Goal: Find contact information: Find contact information

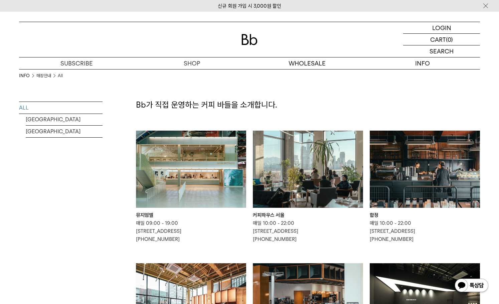
scroll to position [33, 0]
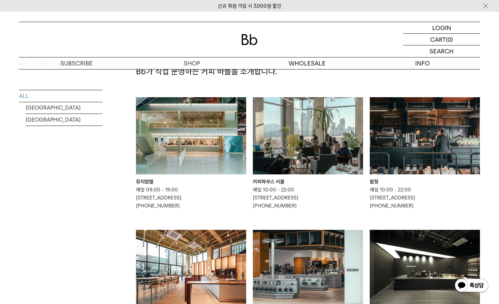
click at [198, 164] on img at bounding box center [191, 135] width 110 height 77
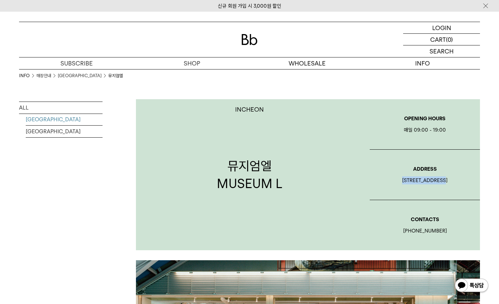
drag, startPoint x: 452, startPoint y: 178, endPoint x: 409, endPoint y: 181, distance: 43.2
click at [408, 181] on div "[STREET_ADDRESS]" at bounding box center [425, 181] width 110 height 8
click at [413, 182] on div "[STREET_ADDRESS]" at bounding box center [425, 181] width 110 height 8
drag, startPoint x: 403, startPoint y: 182, endPoint x: 440, endPoint y: 182, distance: 37.8
click at [440, 182] on div "[STREET_ADDRESS]" at bounding box center [425, 181] width 110 height 8
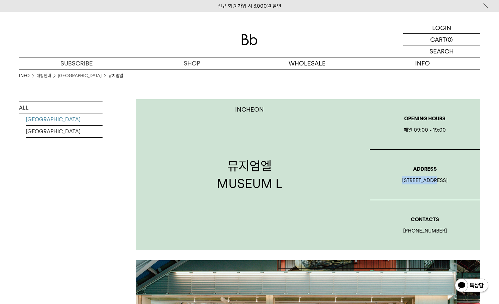
copy div "[STREET_ADDRESS]"
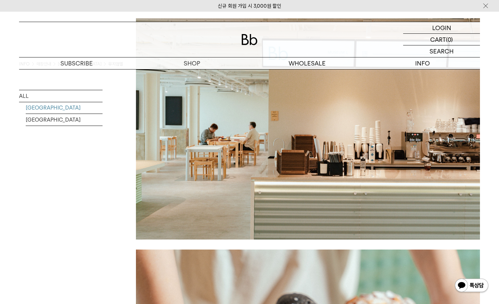
scroll to position [1137, 0]
